Goal: Task Accomplishment & Management: Complete application form

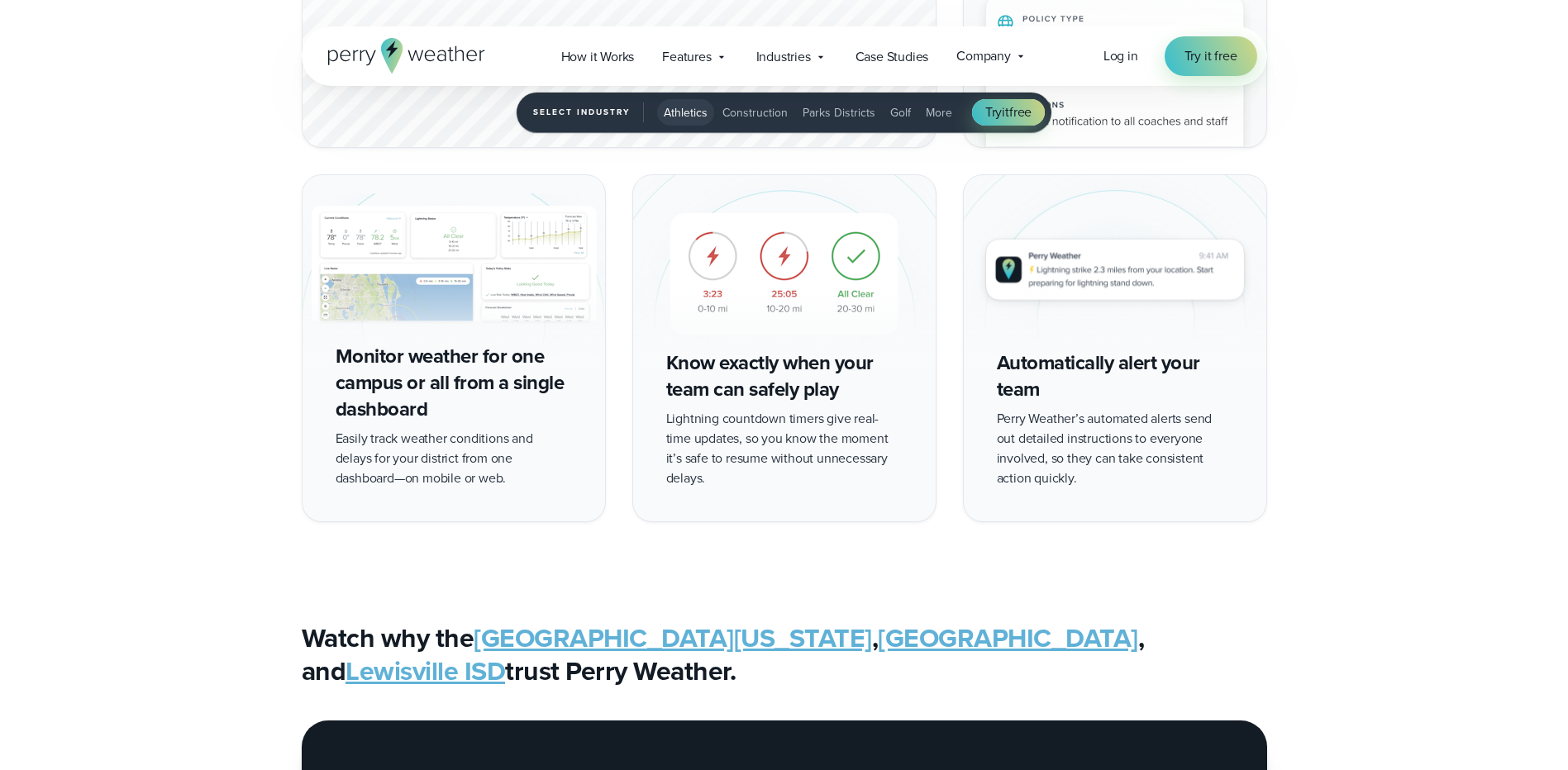
scroll to position [1983, 0]
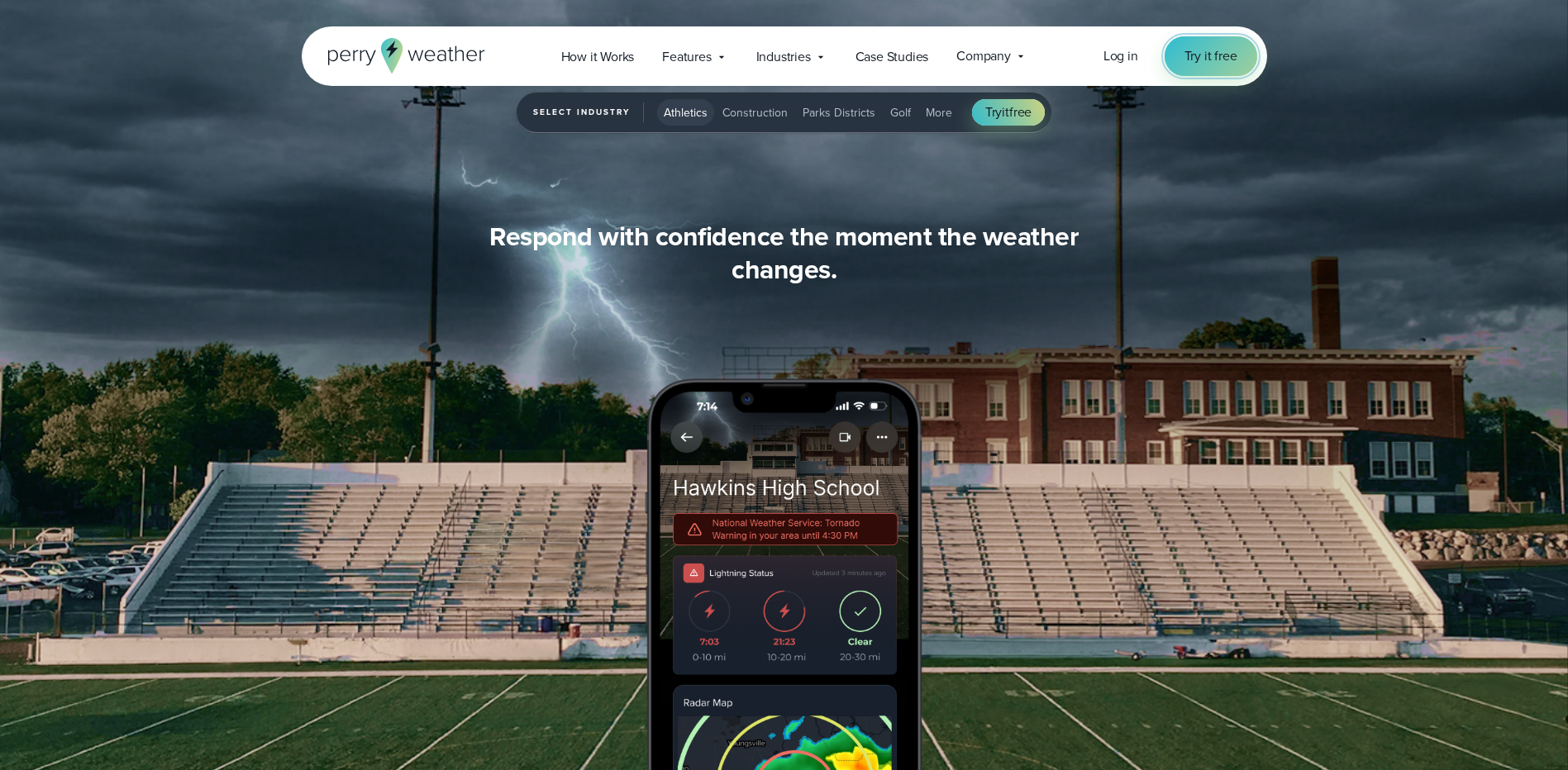
click at [1195, 43] on link "Try it free" at bounding box center [1211, 56] width 93 height 39
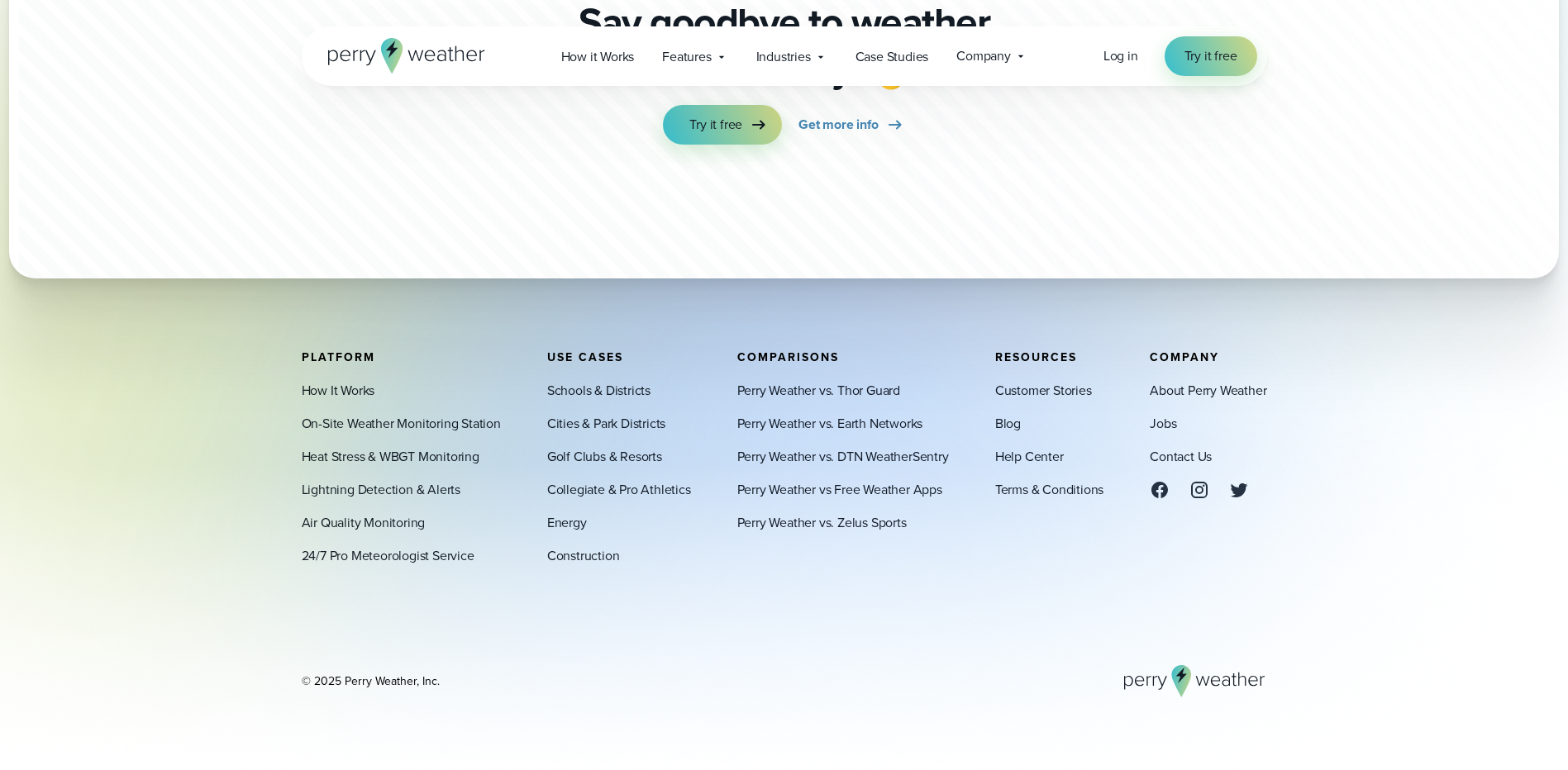
scroll to position [3963, 0]
